Goal: Download file/media

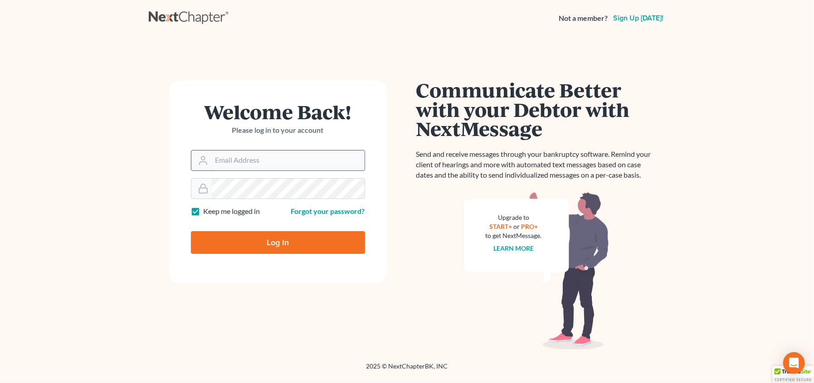
click at [241, 160] on input "Email Address" at bounding box center [288, 161] width 153 height 20
type input "gcastro@mcrazlaw.com"
click at [191, 231] on input "Log In" at bounding box center [278, 242] width 174 height 23
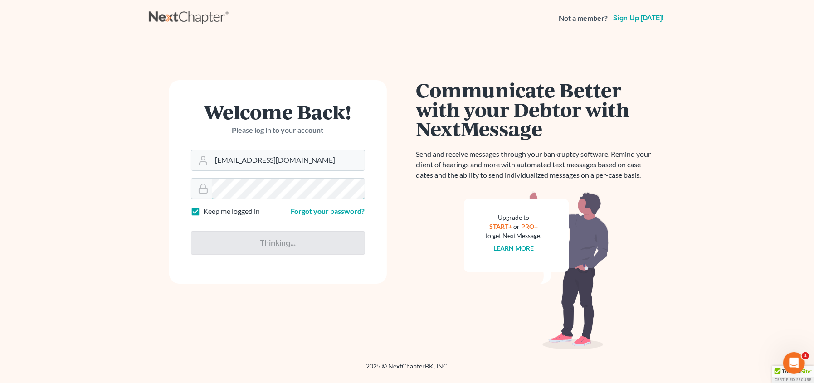
type input "Thinking..."
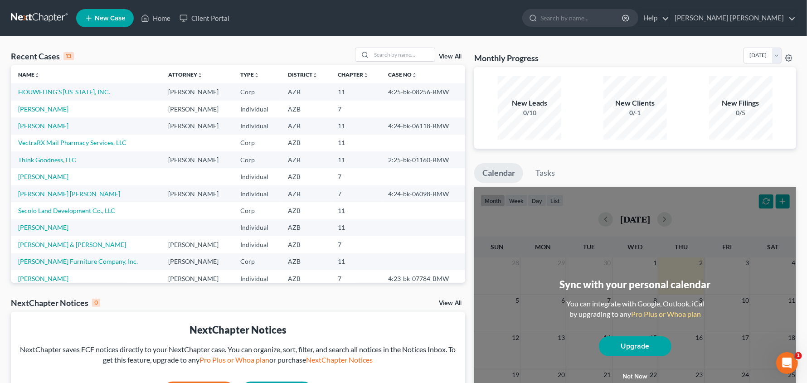
click at [83, 95] on link "HOUWELING'S ARIZONA, INC." at bounding box center [64, 92] width 92 height 8
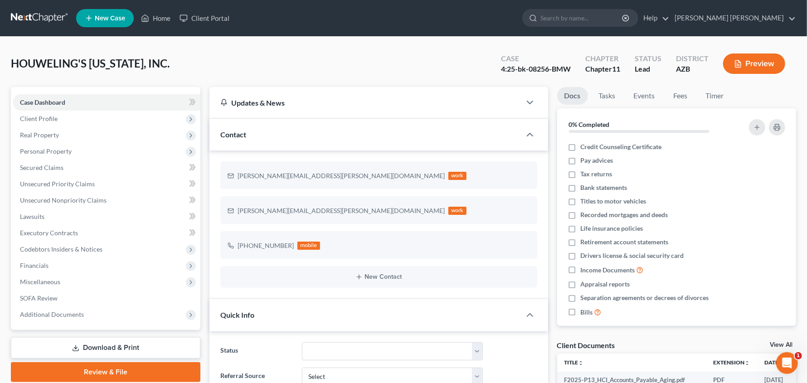
click at [97, 346] on link "Download & Print" at bounding box center [106, 347] width 190 height 21
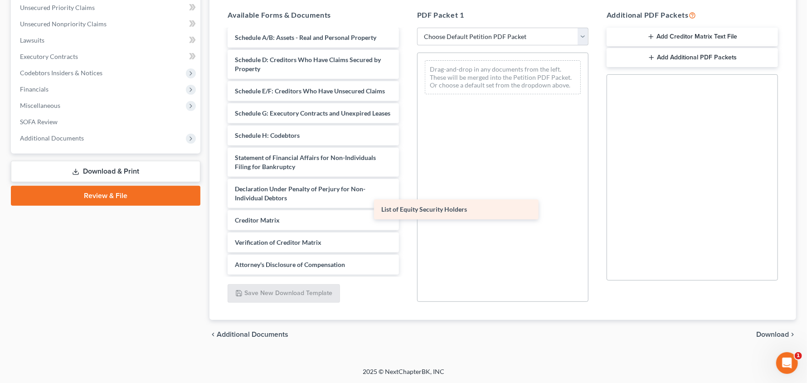
scroll to position [149, 0]
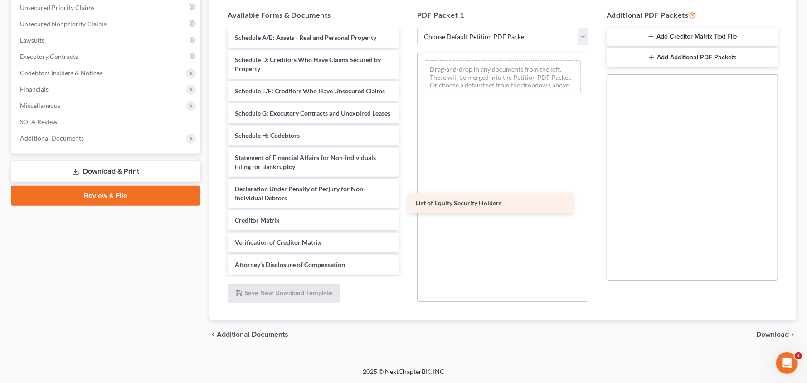
drag, startPoint x: 337, startPoint y: 265, endPoint x: 518, endPoint y: 204, distance: 191.0
click at [406, 204] on div "List of Equity Security Holders F2025-P13_HCI_Accounts_Payable_Aging.pdf F2025_…" at bounding box center [313, 86] width 186 height 376
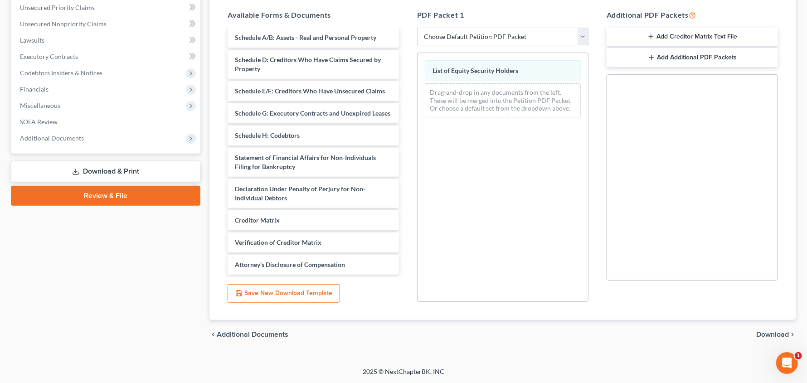
click at [783, 335] on span "Download" at bounding box center [772, 334] width 33 height 7
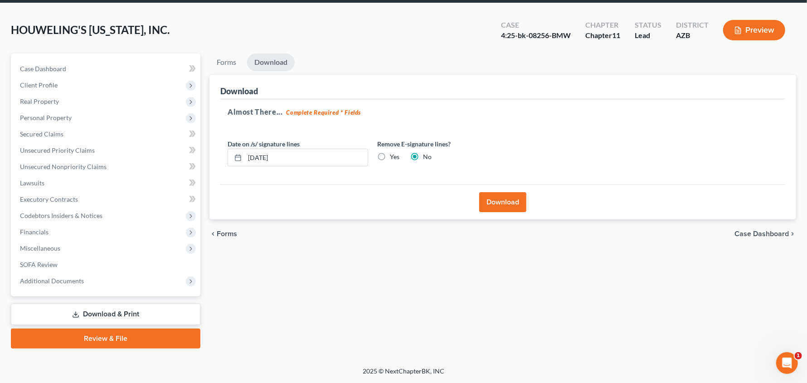
scroll to position [33, 0]
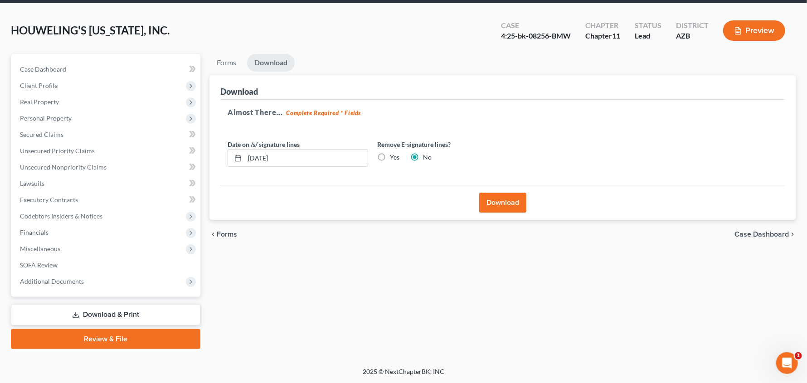
click at [390, 156] on label "Yes" at bounding box center [395, 157] width 10 height 9
click at [394, 156] on input "Yes" at bounding box center [397, 156] width 6 height 6
radio input "true"
radio input "false"
drag, startPoint x: 495, startPoint y: 198, endPoint x: 501, endPoint y: 208, distance: 11.4
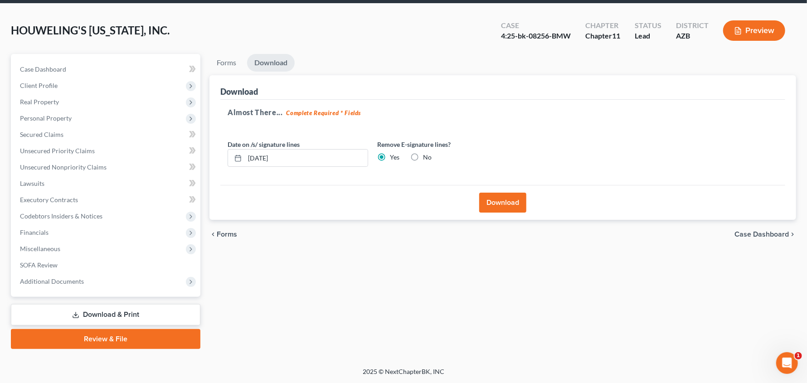
click at [496, 198] on button "Download" at bounding box center [502, 203] width 47 height 20
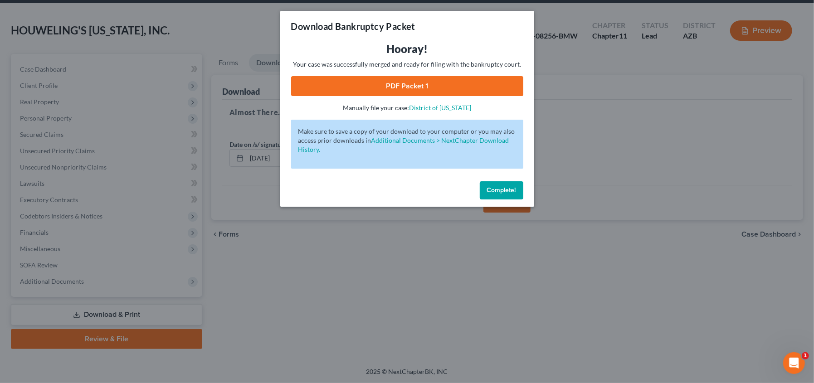
click at [423, 90] on link "PDF Packet 1" at bounding box center [407, 86] width 232 height 20
click at [505, 187] on span "Complete!" at bounding box center [501, 190] width 29 height 8
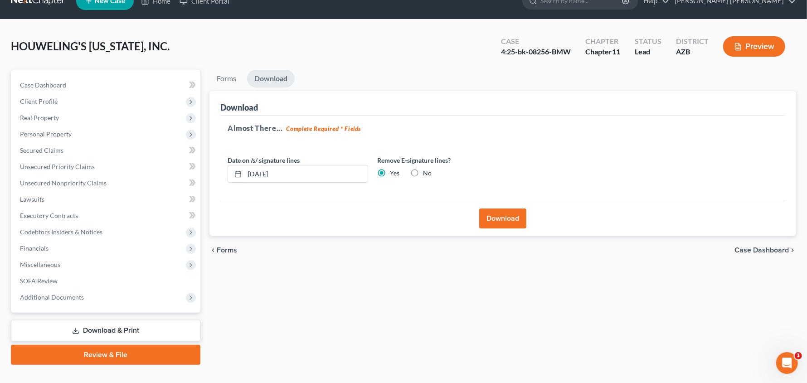
scroll to position [0, 0]
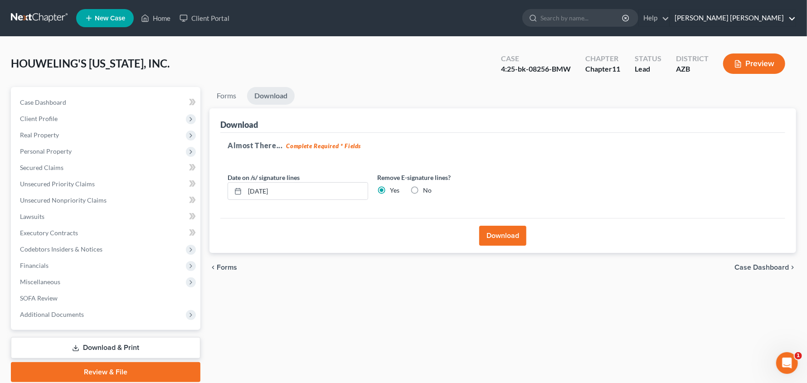
click at [770, 13] on link "Mesch Clark Rothschild" at bounding box center [733, 18] width 126 height 16
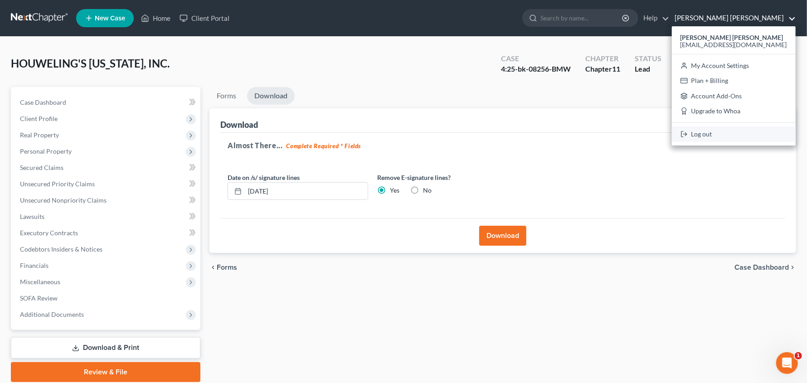
click at [743, 131] on link "Log out" at bounding box center [734, 133] width 124 height 15
